Goal: Navigation & Orientation: Find specific page/section

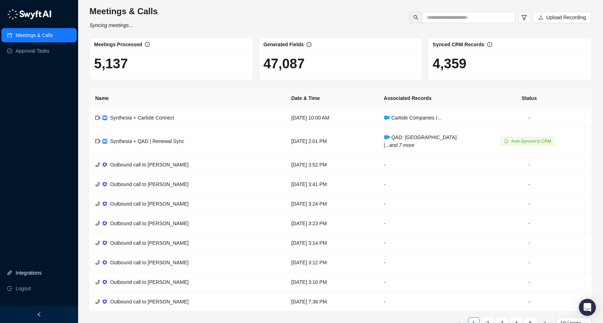
click at [27, 274] on link "Integrations" at bounding box center [29, 272] width 26 height 14
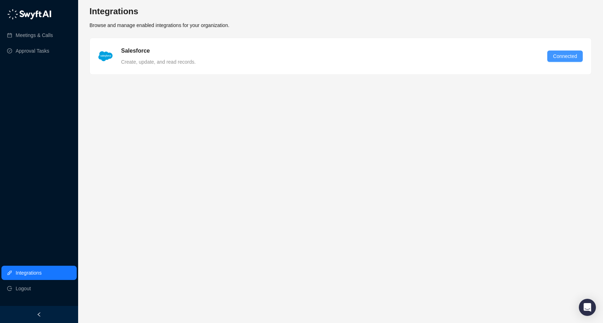
click at [564, 56] on span "Connected" at bounding box center [565, 56] width 24 height 8
click at [47, 50] on link "Approval Tasks" at bounding box center [33, 51] width 34 height 14
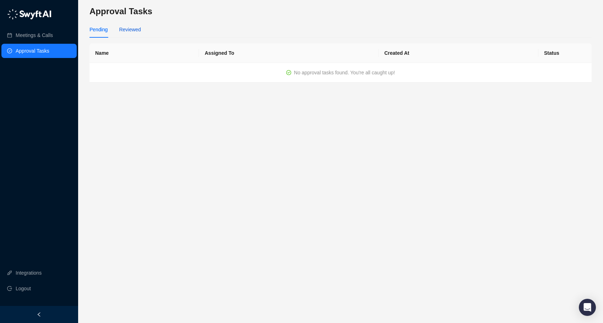
click at [132, 30] on div "Reviewed" at bounding box center [130, 30] width 22 height 8
click at [22, 36] on link "Meetings & Calls" at bounding box center [34, 35] width 37 height 14
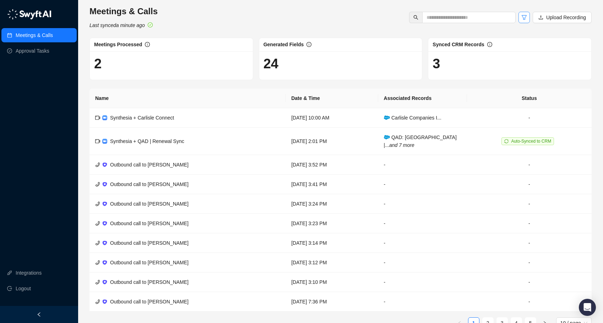
click at [525, 18] on icon "filter" at bounding box center [524, 18] width 6 height 6
drag, startPoint x: 326, startPoint y: 23, endPoint x: 284, endPoint y: 40, distance: 45.6
click at [326, 23] on div "Meetings & Calls Last synced a minute ago Upload Recording" at bounding box center [340, 17] width 506 height 23
